Goal: Information Seeking & Learning: Learn about a topic

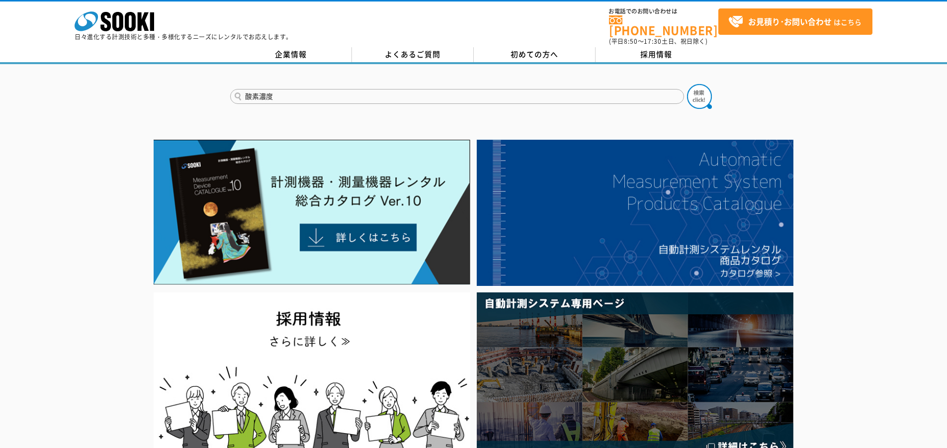
type input "酸素濃度"
click at [687, 84] on button at bounding box center [699, 96] width 25 height 25
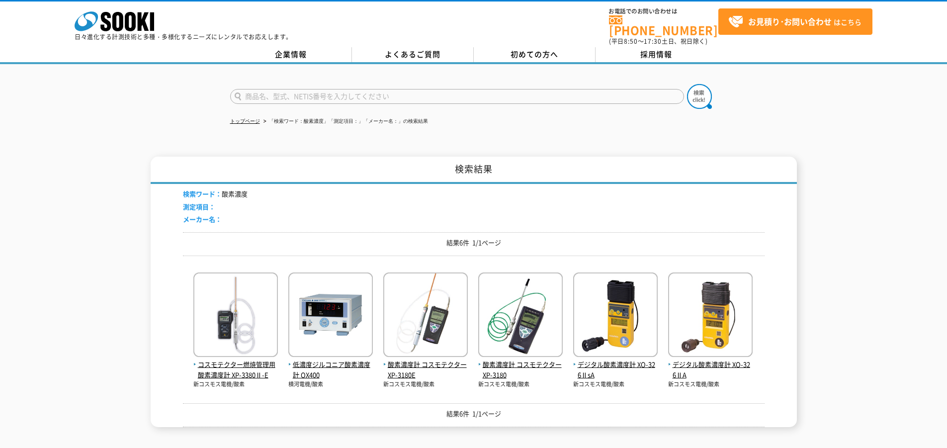
drag, startPoint x: 471, startPoint y: 301, endPoint x: 471, endPoint y: 307, distance: 5.5
click at [471, 307] on div "コスモテクター燃焼管理用酸素濃度計 XP-3380Ⅱ-E 新コスモス電機/酸素 低濃度ジルコニア酸素濃度計 OX400" at bounding box center [474, 325] width 582 height 125
drag, startPoint x: 357, startPoint y: 84, endPoint x: 354, endPoint y: 91, distance: 8.5
click at [354, 89] on input "text" at bounding box center [457, 96] width 454 height 15
type input "XA4400"
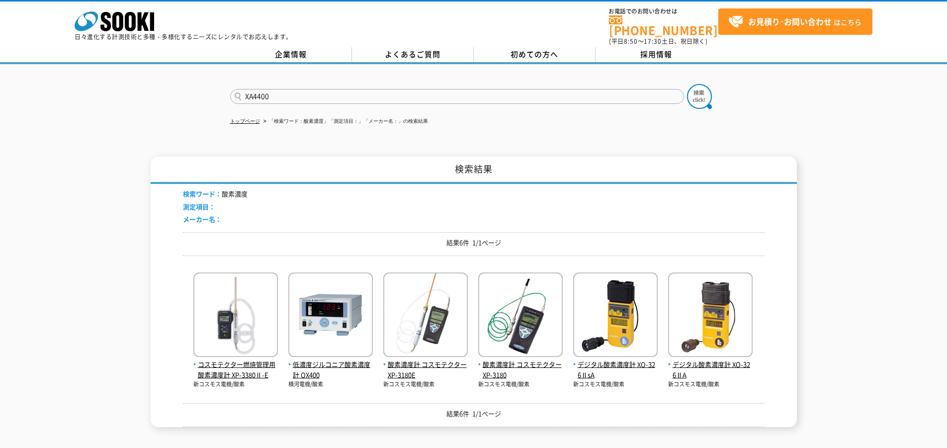
click at [687, 84] on button at bounding box center [699, 96] width 25 height 25
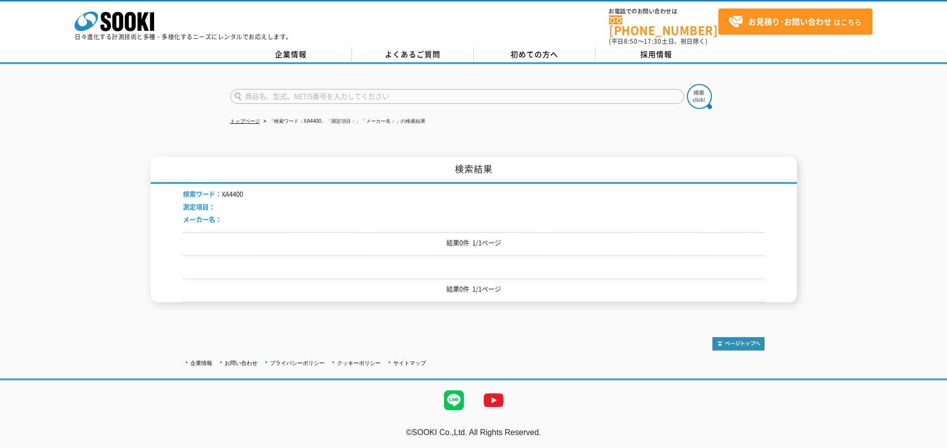
click at [271, 92] on input "text" at bounding box center [457, 96] width 454 height 15
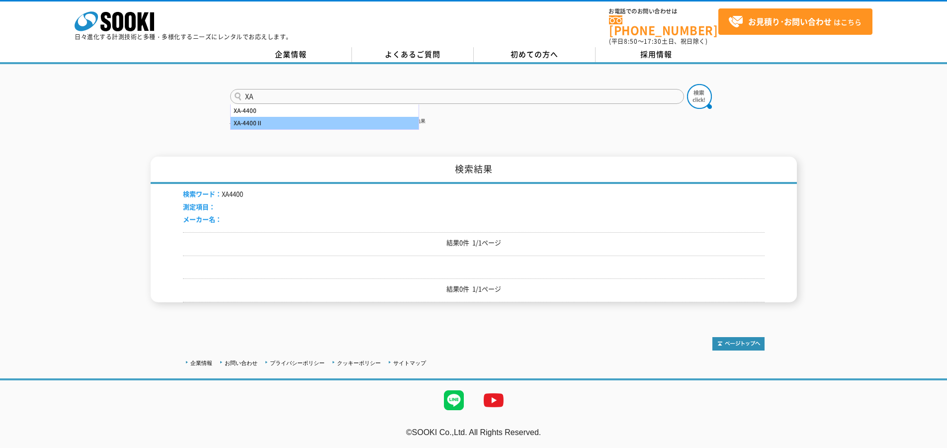
click at [275, 117] on div "XA-4400Ⅱ" at bounding box center [325, 123] width 188 height 12
type input "XA-4400Ⅱ"
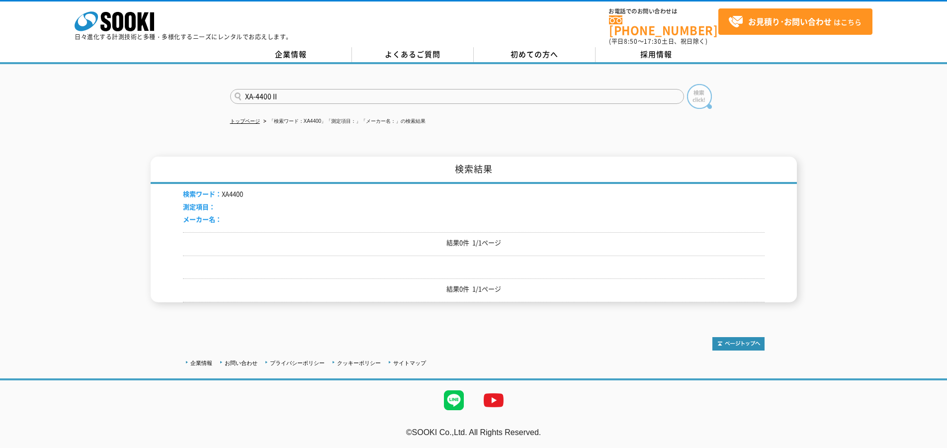
click at [704, 89] on img at bounding box center [699, 96] width 25 height 25
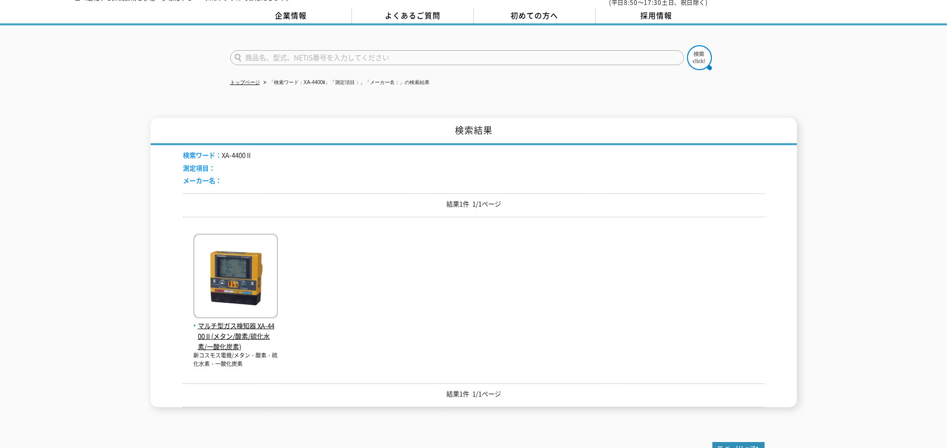
scroll to position [138, 0]
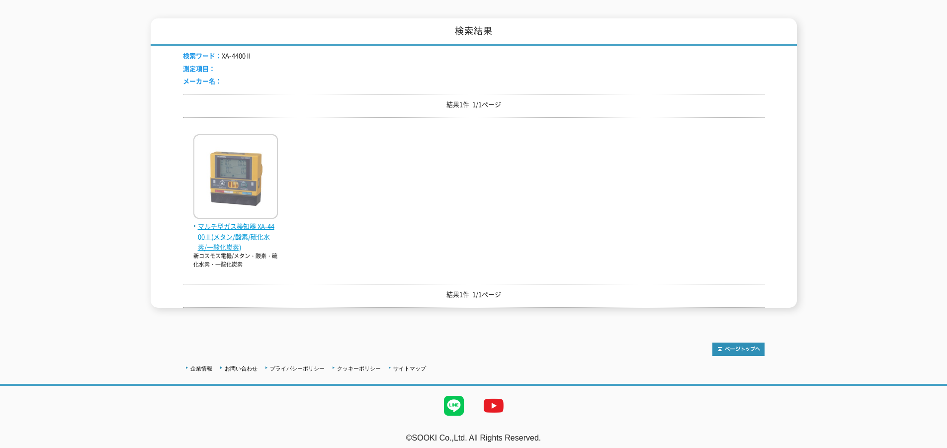
click at [239, 238] on span "マルチ型ガス検知器 XA-4400Ⅱ(メタン/酸素/硫化水素/一酸化炭素)" at bounding box center [235, 236] width 84 height 31
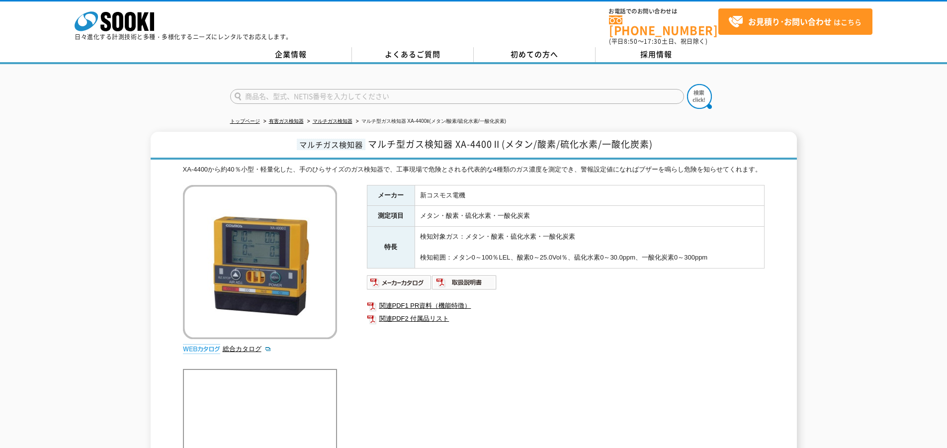
click at [241, 223] on img at bounding box center [260, 262] width 154 height 154
click at [405, 307] on link "関連PDF1 PR資料（機能特徴）" at bounding box center [566, 305] width 398 height 13
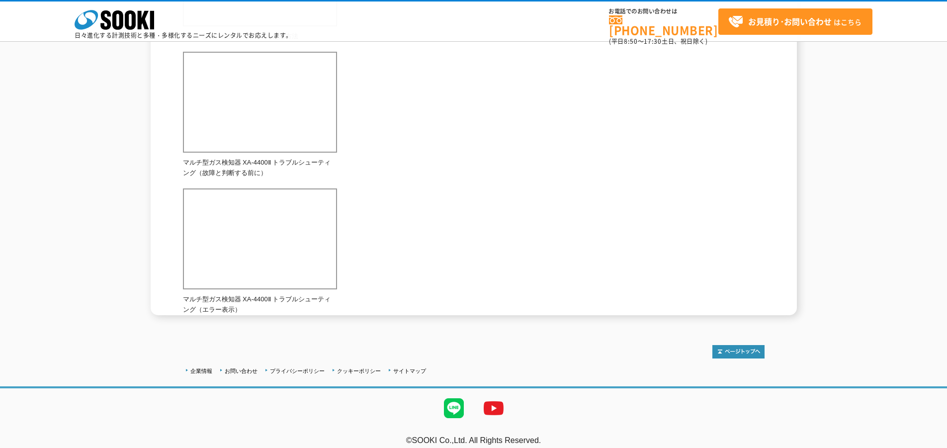
scroll to position [348, 0]
